Goal: Task Accomplishment & Management: Manage account settings

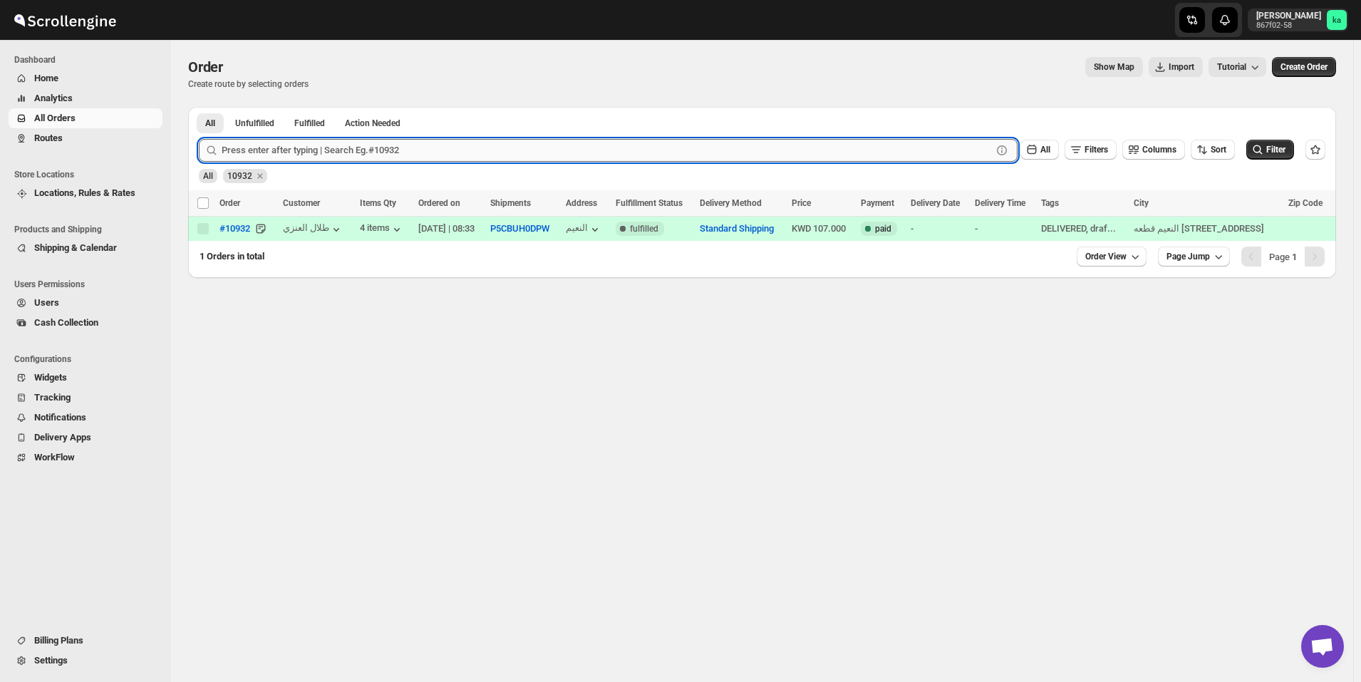
drag, startPoint x: 0, startPoint y: 0, endPoint x: 322, endPoint y: 150, distance: 355.4
click at [322, 150] on input "text" at bounding box center [607, 150] width 770 height 23
type input "10912"
click at [71, 141] on span "Routes" at bounding box center [96, 138] width 125 height 14
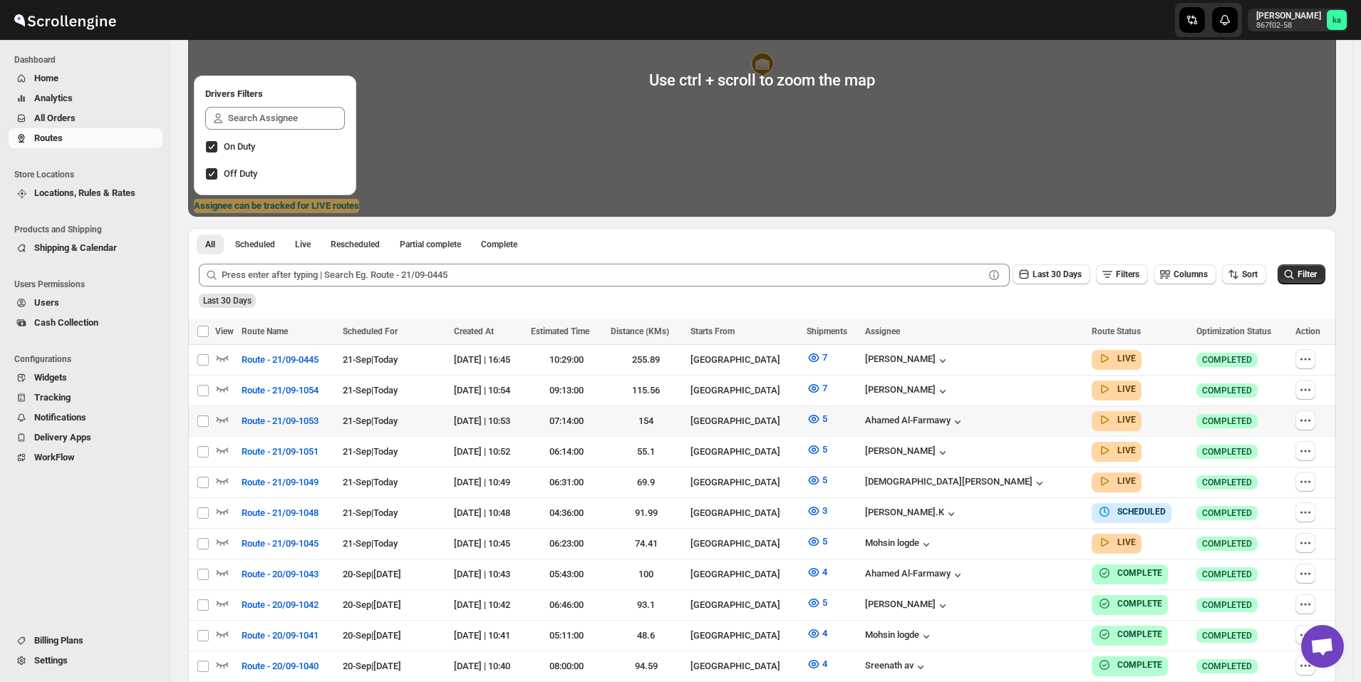
scroll to position [214, 0]
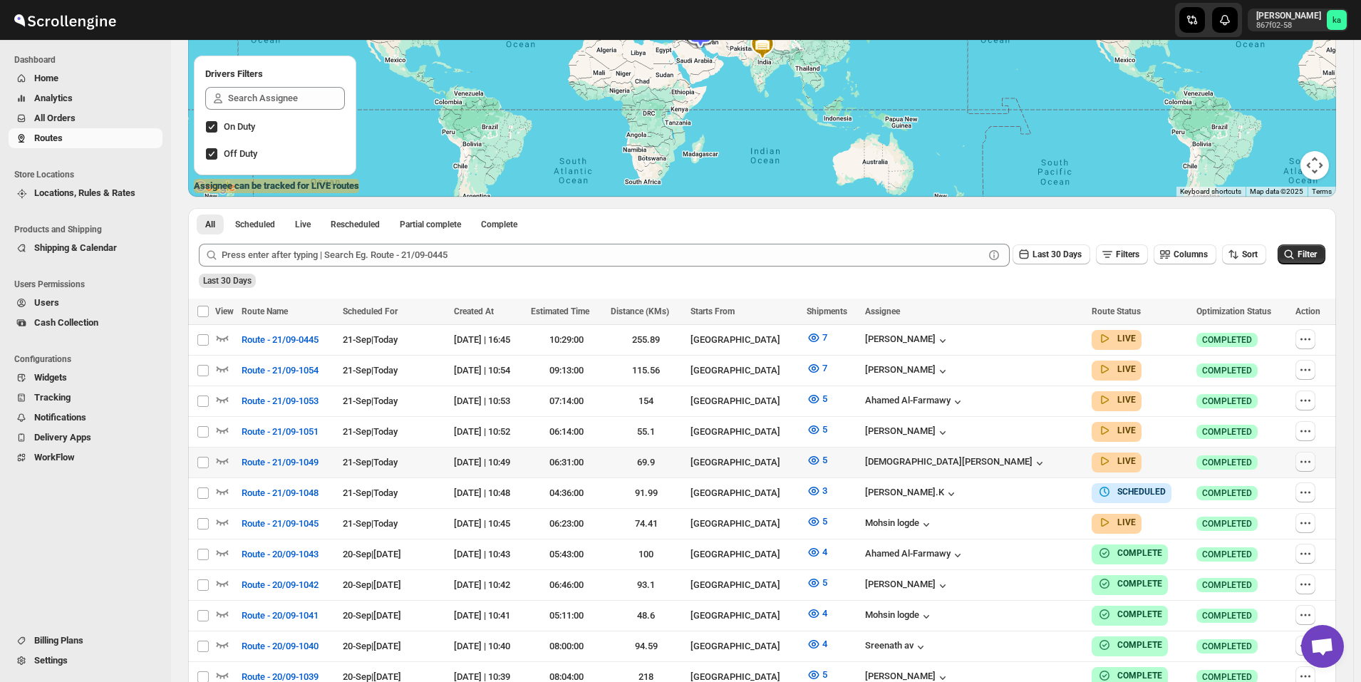
click at [1310, 458] on icon "button" at bounding box center [1305, 462] width 14 height 14
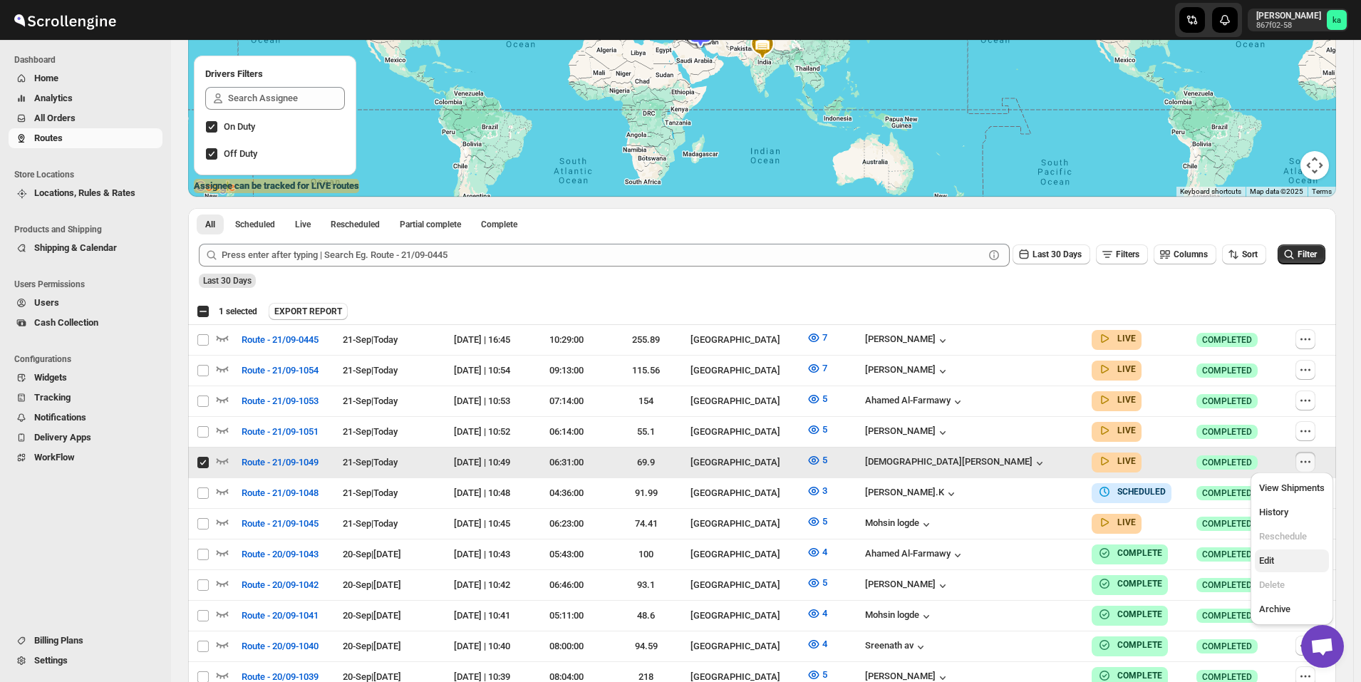
click at [1268, 564] on span "Edit" at bounding box center [1266, 560] width 15 height 11
checkbox input "false"
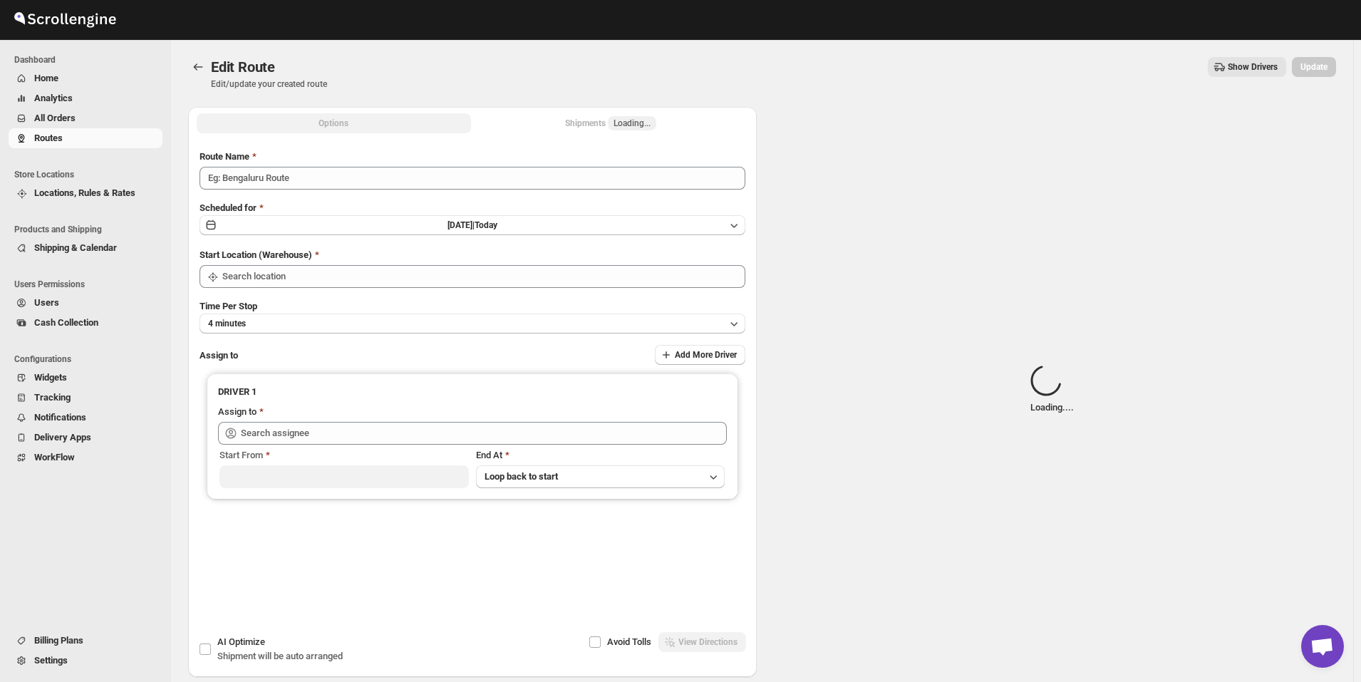
type input "Route - 21/09-1049"
type input "[GEOGRAPHIC_DATA]"
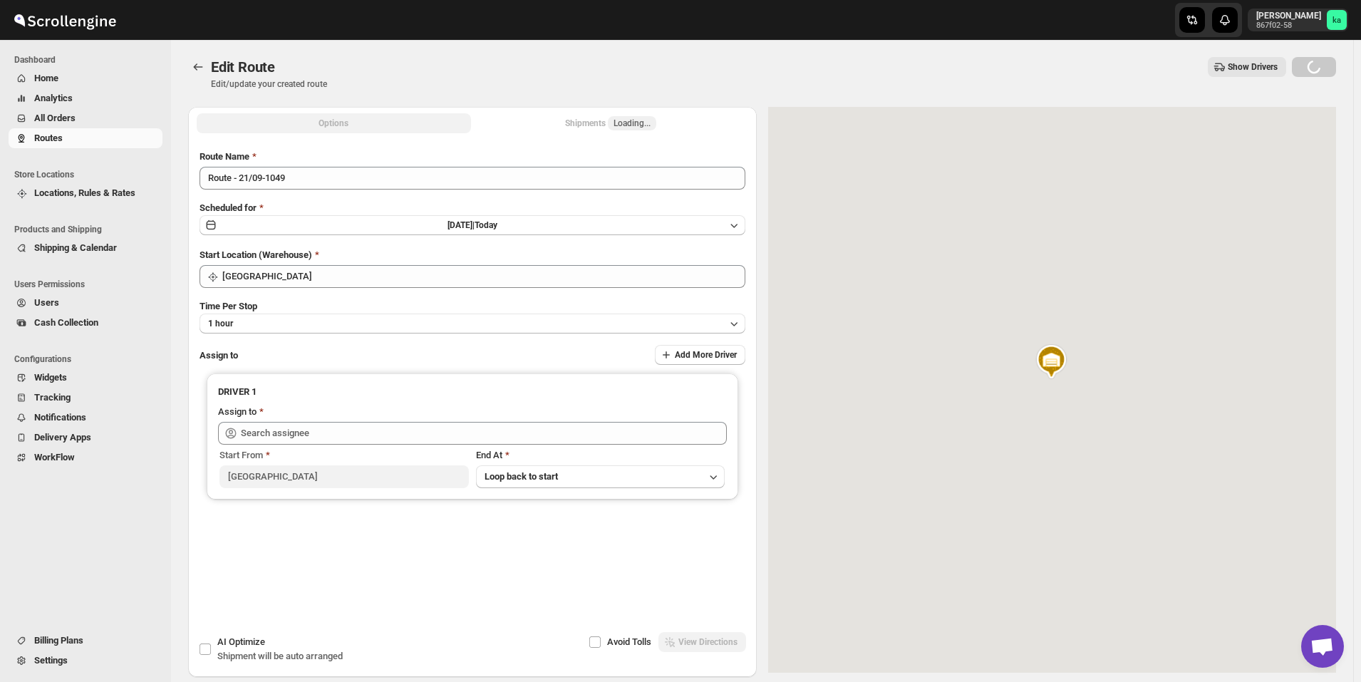
type input "[PERSON_NAME] ([EMAIL_ADDRESS][DOMAIN_NAME])"
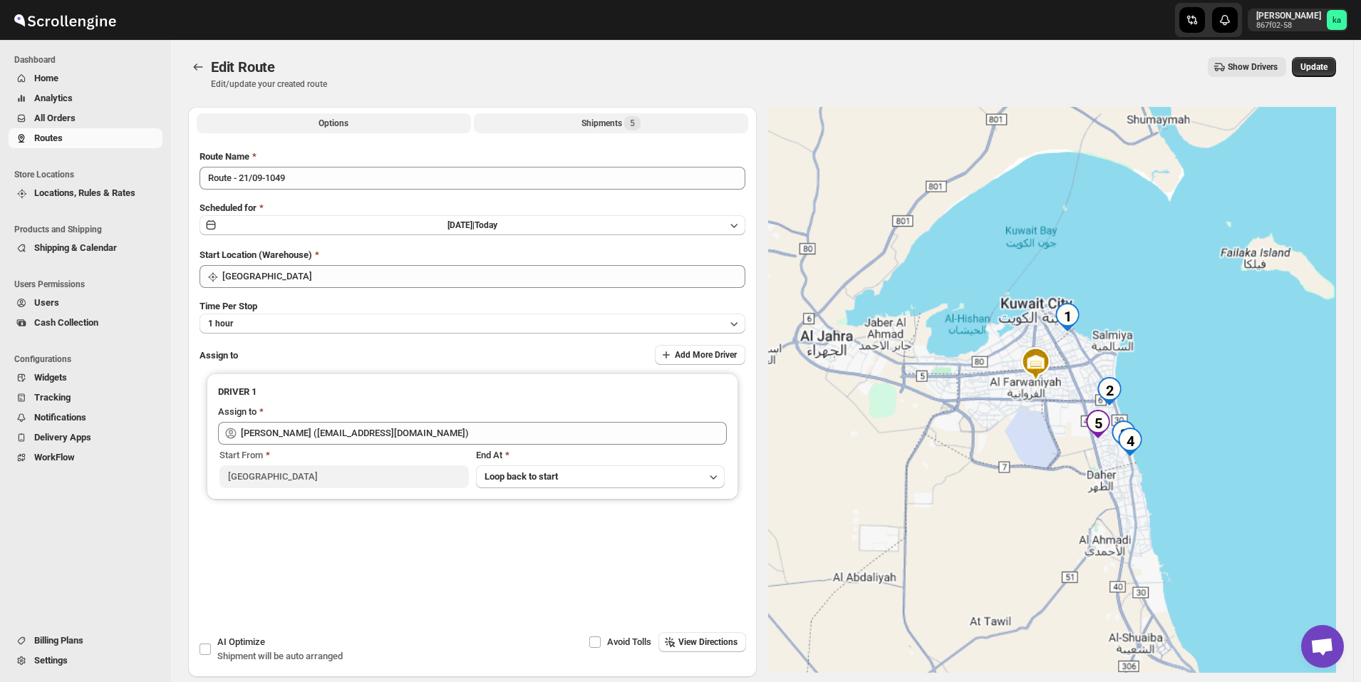
click at [601, 125] on div "Shipments 5" at bounding box center [610, 123] width 59 height 14
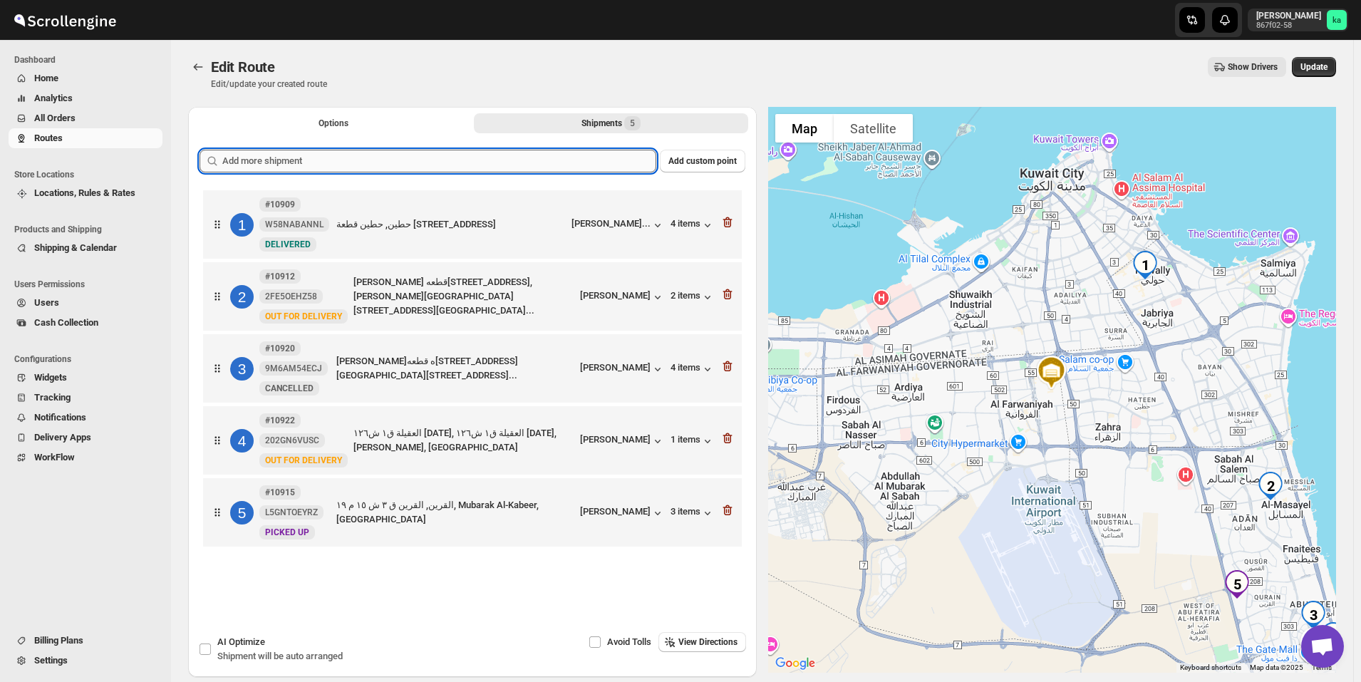
click at [411, 152] on input "text" at bounding box center [439, 161] width 434 height 23
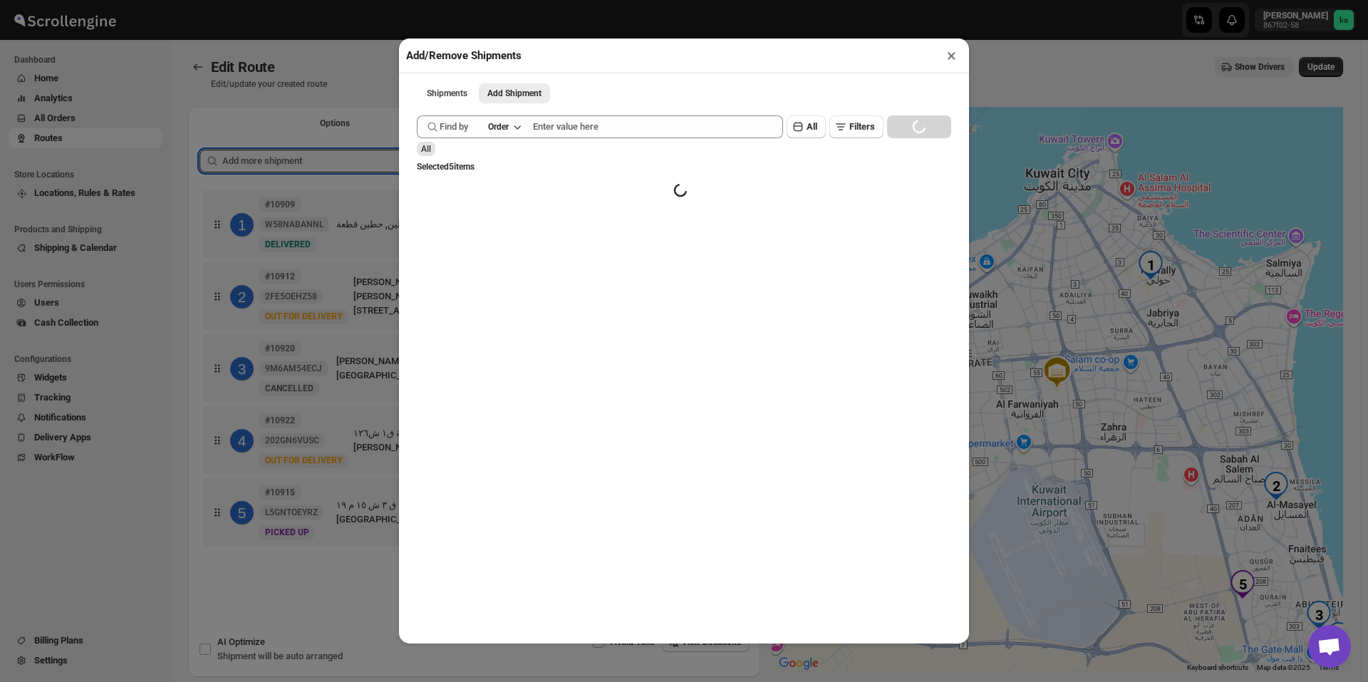
click at [346, 110] on div "Add/Remove Shipments × Shipments Add Shipment More views Shipments Add Shipment…" at bounding box center [684, 341] width 1368 height 682
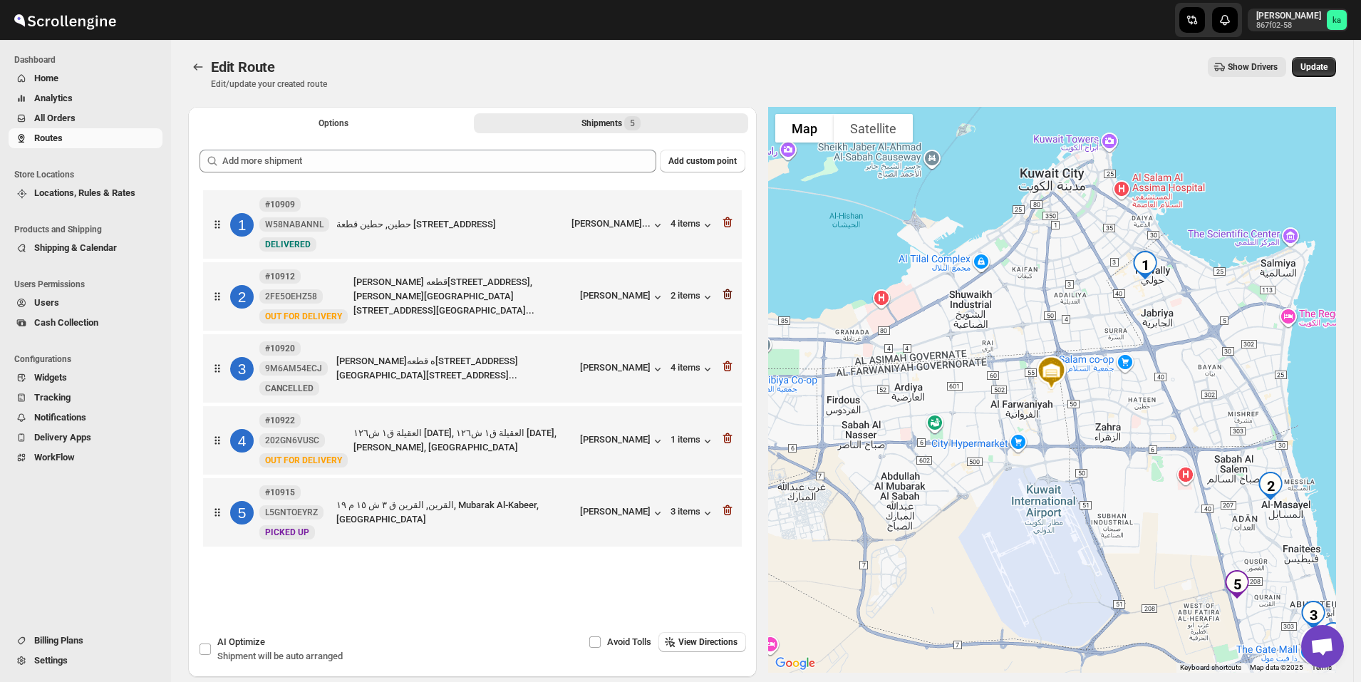
click at [728, 297] on icon "button" at bounding box center [726, 294] width 9 height 11
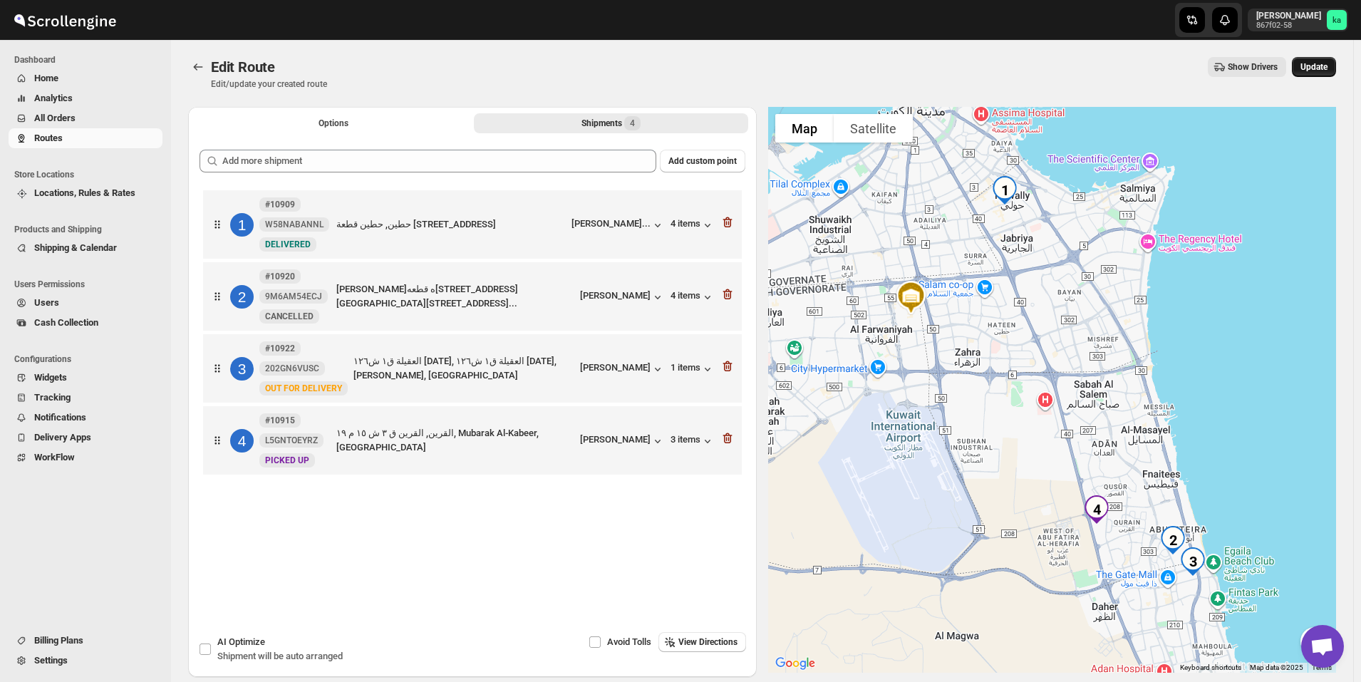
click at [1327, 68] on span "Update" at bounding box center [1313, 66] width 27 height 11
